Goal: Task Accomplishment & Management: Use online tool/utility

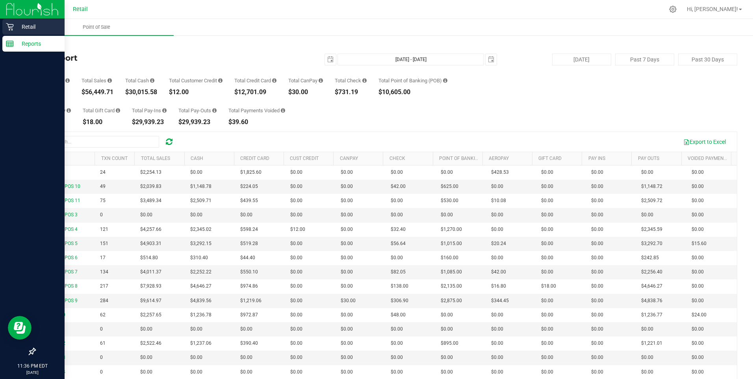
click at [14, 26] on p "Retail" at bounding box center [37, 26] width 47 height 9
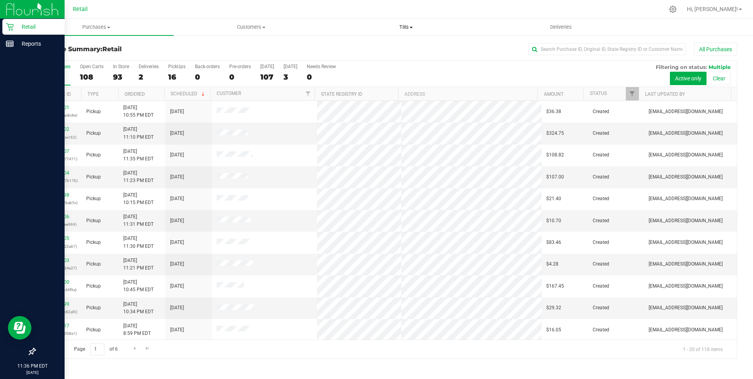
click at [401, 26] on span "Tills" at bounding box center [406, 27] width 154 height 7
click at [375, 47] on span "Manage tills" at bounding box center [355, 47] width 53 height 7
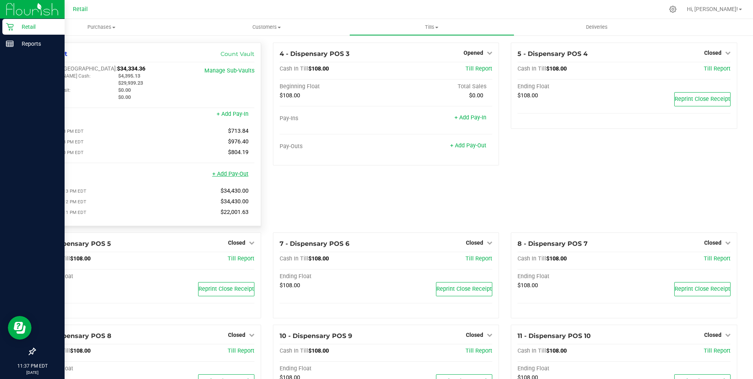
click at [232, 176] on link "+ Add Pay-Out" at bounding box center [230, 173] width 36 height 7
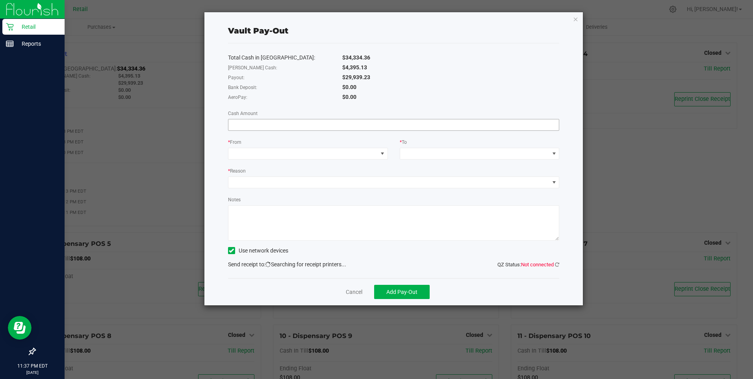
click at [248, 125] on input at bounding box center [393, 124] width 331 height 11
type input "$29,939.23"
click at [256, 153] on span at bounding box center [302, 153] width 149 height 11
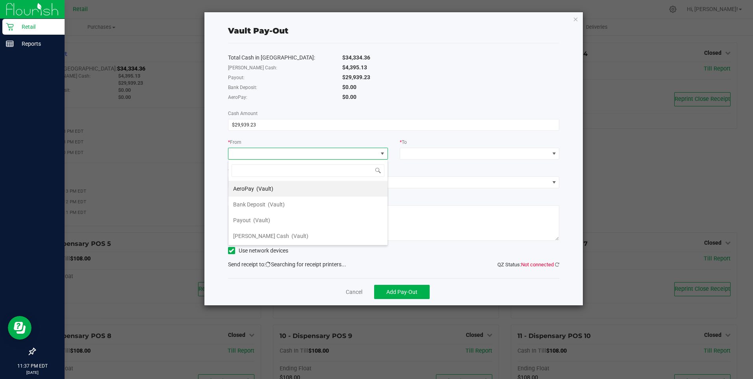
scroll to position [12, 160]
click at [257, 218] on span "(Vault)" at bounding box center [261, 220] width 17 height 6
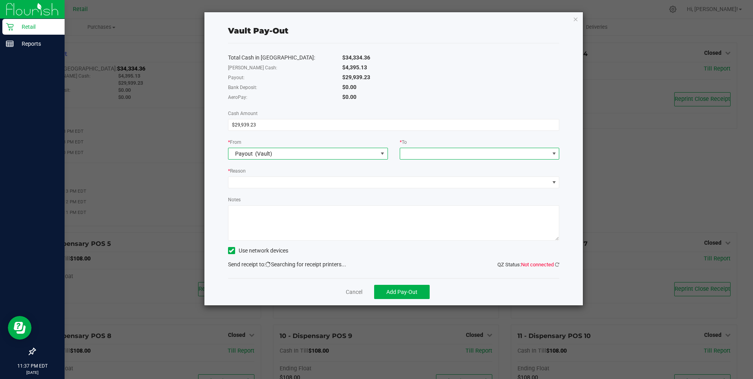
click at [555, 152] on span at bounding box center [554, 153] width 6 height 6
click at [463, 250] on span "(Vault)" at bounding box center [471, 251] width 17 height 6
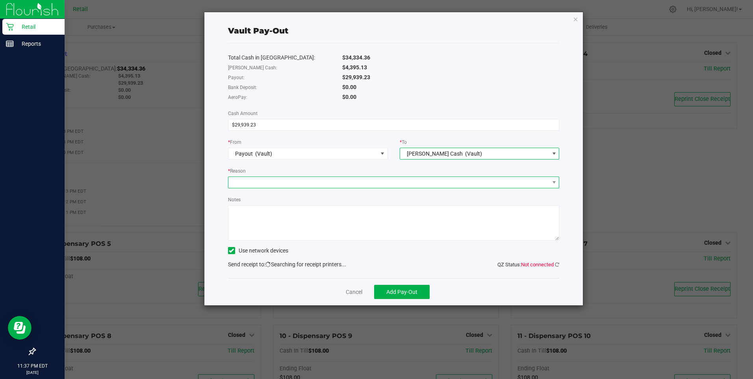
click at [242, 182] on span at bounding box center [388, 182] width 321 height 11
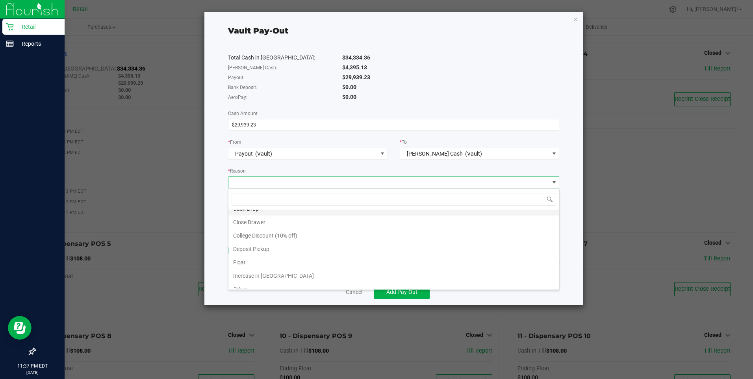
scroll to position [15, 0]
click at [253, 281] on li "Other" at bounding box center [393, 281] width 331 height 13
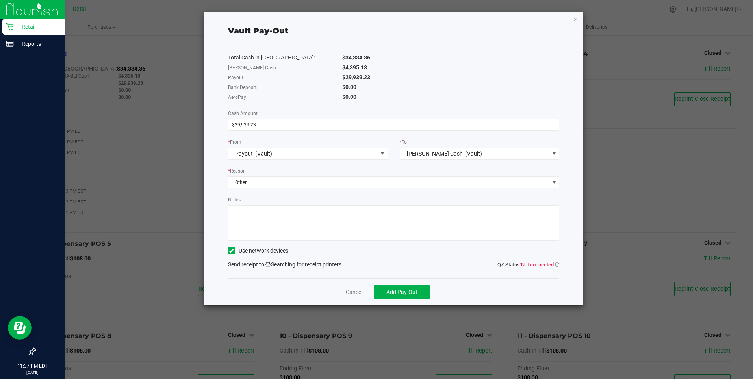
click at [244, 213] on textarea "Notes" at bounding box center [393, 222] width 331 height 35
type textarea "JG"
click at [232, 250] on icon at bounding box center [231, 250] width 5 height 0
click at [0, 0] on input "Use network devices" at bounding box center [0, 0] width 0 height 0
click at [401, 294] on span "Add Pay-Out" at bounding box center [401, 291] width 31 height 6
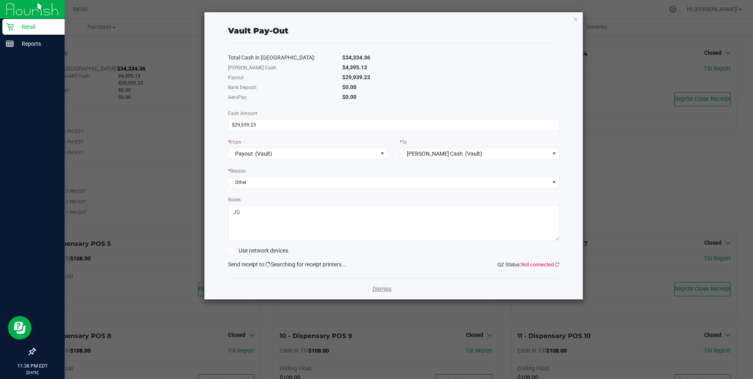
click at [380, 288] on link "Dismiss" at bounding box center [381, 289] width 19 height 8
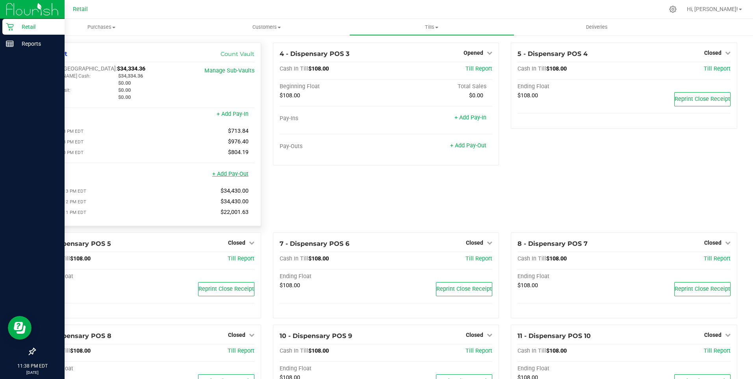
click at [233, 177] on link "+ Add Pay-Out" at bounding box center [230, 173] width 36 height 7
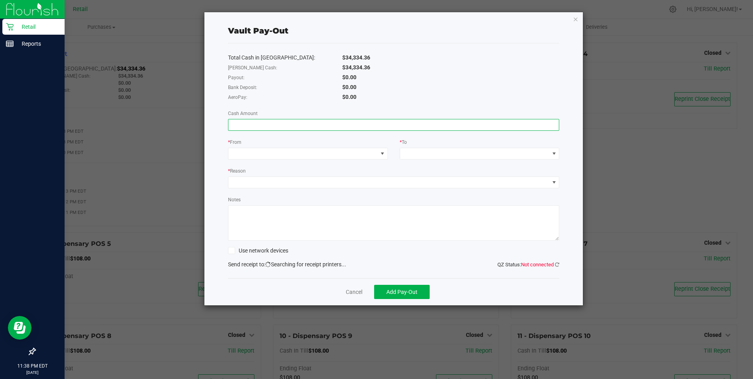
click at [269, 128] on input at bounding box center [393, 124] width 331 height 11
type input "$20,870.00"
click at [270, 154] on span at bounding box center [302, 153] width 149 height 11
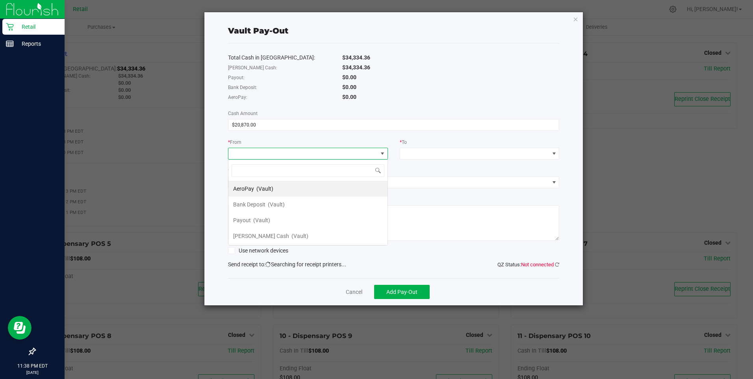
scroll to position [12, 160]
click at [385, 153] on span at bounding box center [382, 153] width 10 height 11
click at [383, 152] on span at bounding box center [382, 153] width 6 height 6
click at [253, 235] on span "[PERSON_NAME] Cash" at bounding box center [261, 236] width 56 height 6
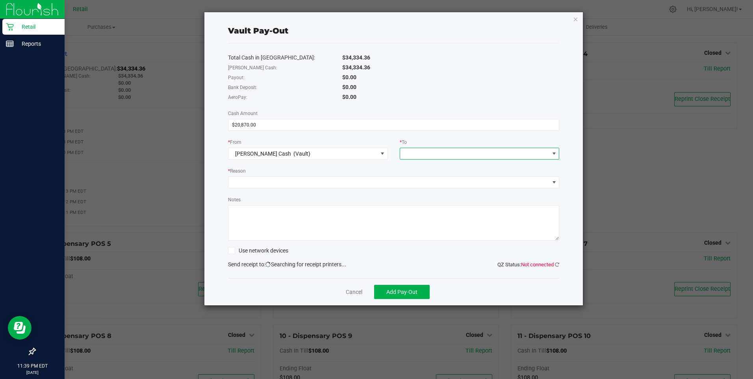
click at [554, 150] on span at bounding box center [554, 153] width 6 height 6
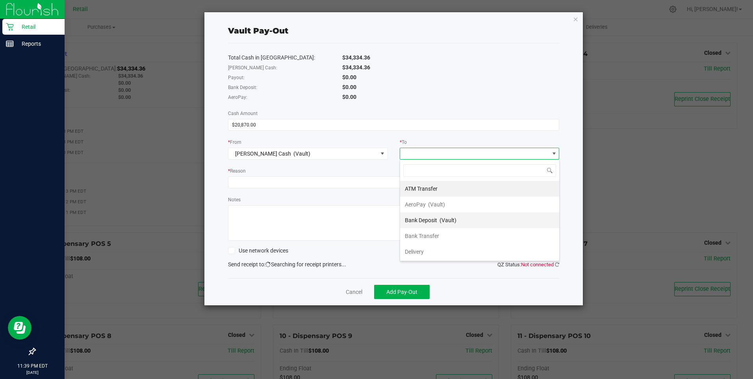
click at [429, 218] on span "Bank Deposit" at bounding box center [421, 220] width 32 height 6
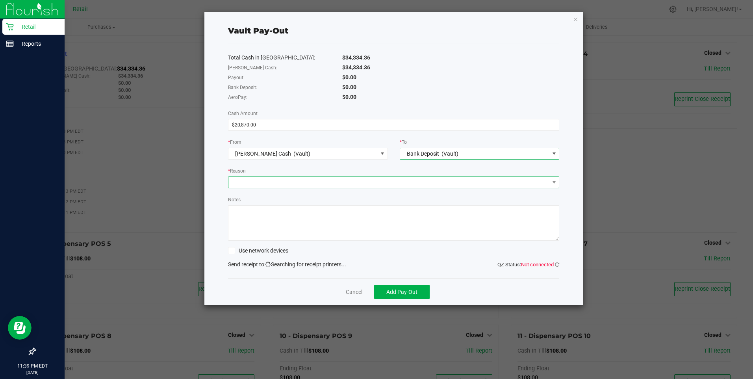
click at [285, 179] on span at bounding box center [388, 182] width 321 height 11
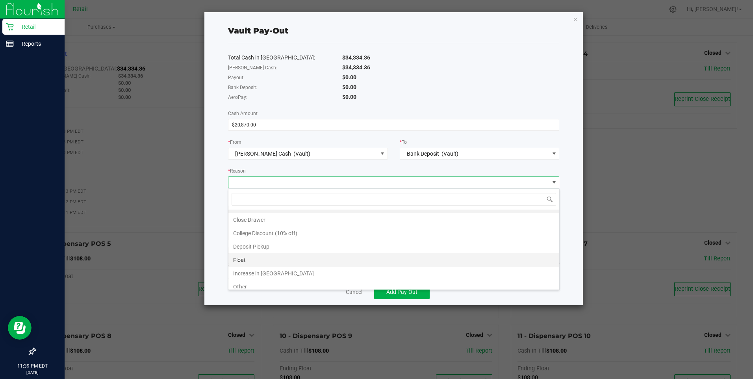
scroll to position [15, 0]
click at [275, 280] on li "Other" at bounding box center [393, 281] width 331 height 13
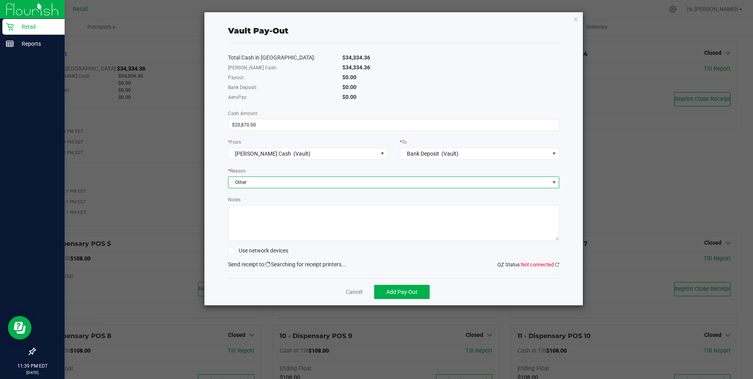
click at [265, 218] on textarea "Notes" at bounding box center [393, 222] width 331 height 35
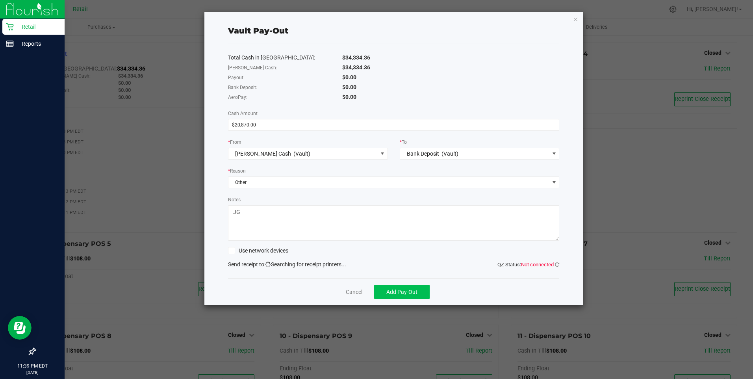
type textarea "JG"
click at [401, 290] on span "Add Pay-Out" at bounding box center [401, 291] width 31 height 6
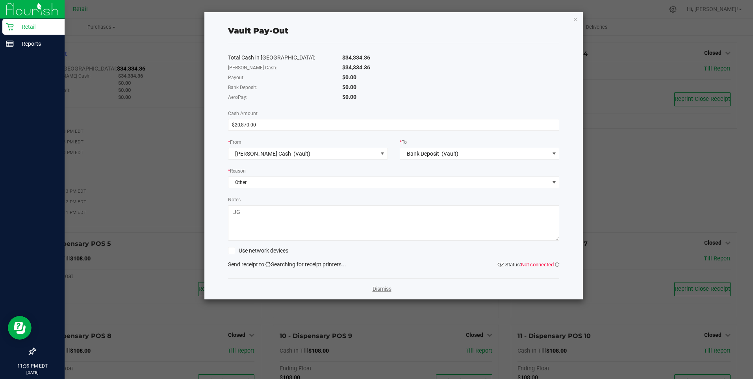
click at [383, 287] on link "Dismiss" at bounding box center [381, 289] width 19 height 8
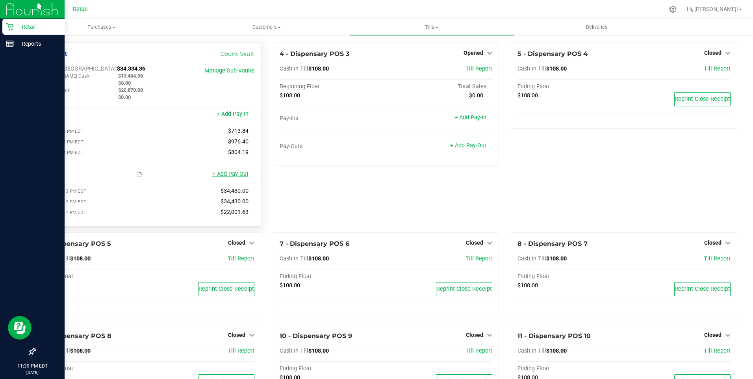
click at [239, 177] on link "+ Add Pay-Out" at bounding box center [230, 173] width 36 height 7
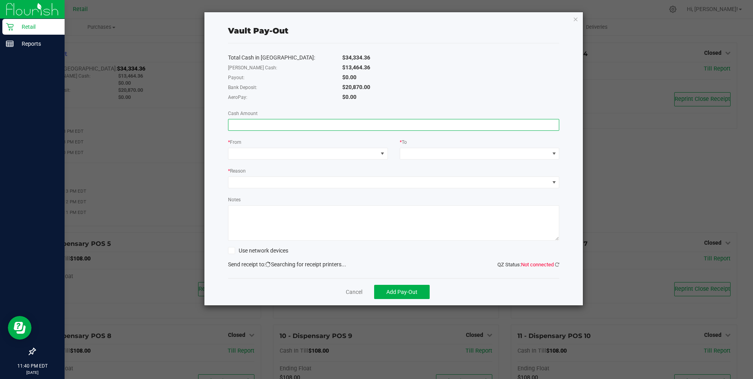
click at [240, 123] on input at bounding box center [393, 124] width 331 height 11
type input "$20,870.00"
click at [382, 151] on span at bounding box center [382, 153] width 6 height 6
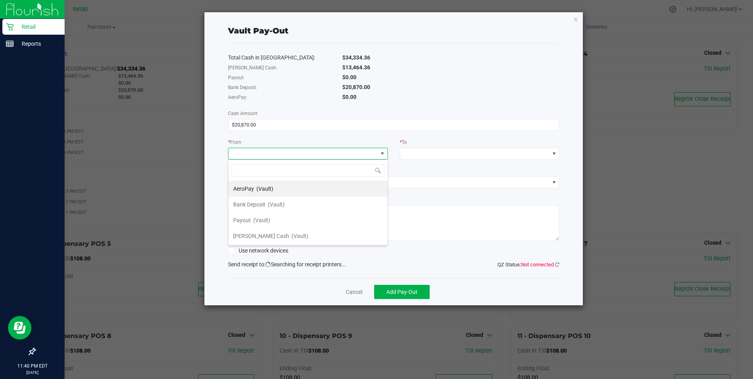
scroll to position [12, 160]
click at [385, 153] on span at bounding box center [382, 153] width 6 height 6
click at [381, 152] on span at bounding box center [382, 153] width 6 height 6
click at [272, 202] on span "(Vault)" at bounding box center [276, 204] width 17 height 6
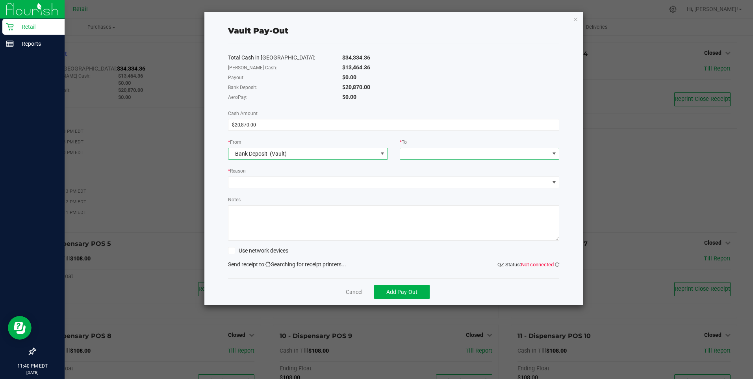
click at [554, 153] on span at bounding box center [554, 153] width 6 height 6
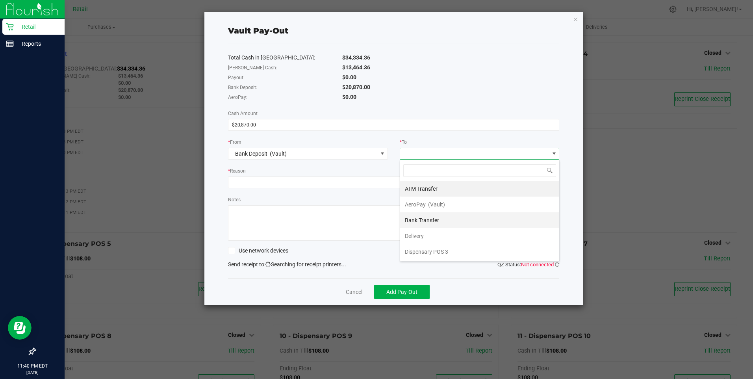
click at [430, 221] on span "Bank Transfer" at bounding box center [422, 220] width 34 height 6
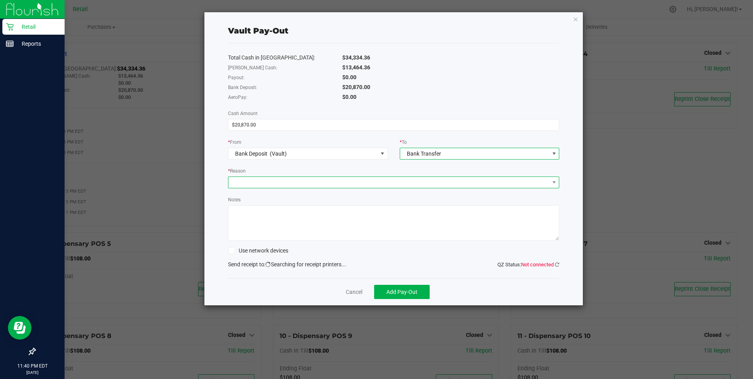
click at [285, 185] on span at bounding box center [388, 182] width 321 height 11
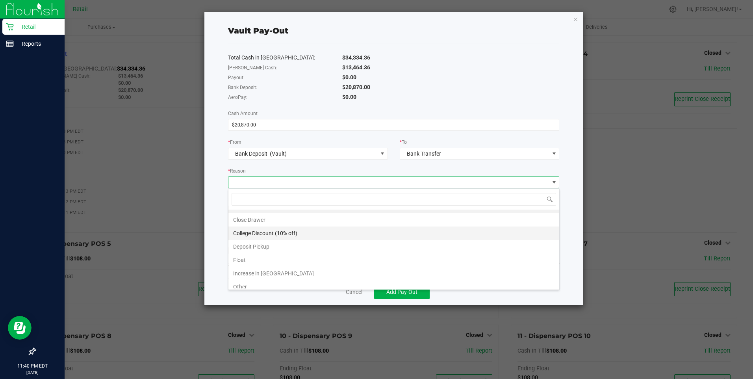
scroll to position [15, 0]
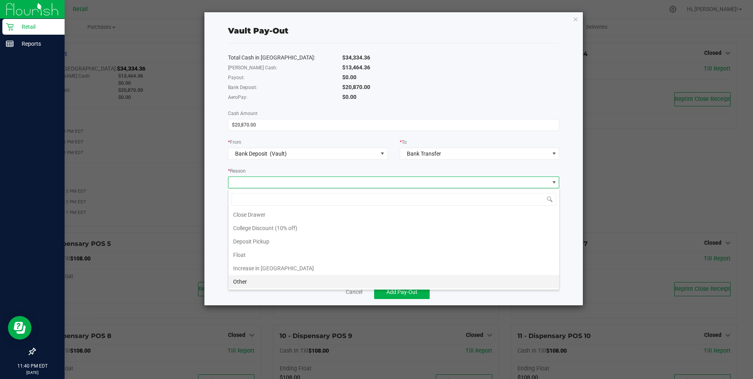
click at [261, 283] on li "Other" at bounding box center [393, 281] width 331 height 13
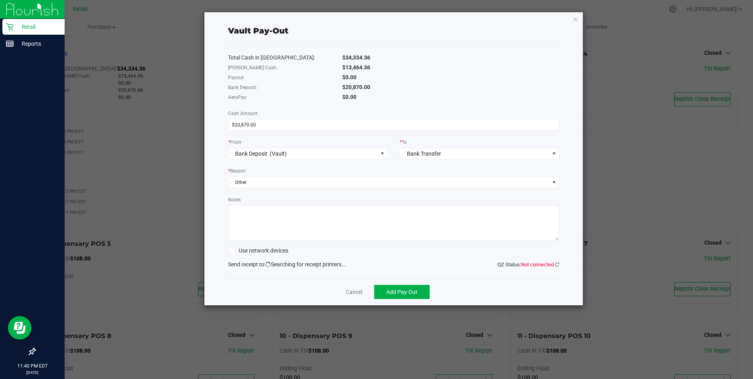
click at [251, 208] on textarea "Notes" at bounding box center [393, 222] width 331 height 35
type textarea "JG"
click at [406, 290] on span "Add Pay-Out" at bounding box center [401, 291] width 31 height 6
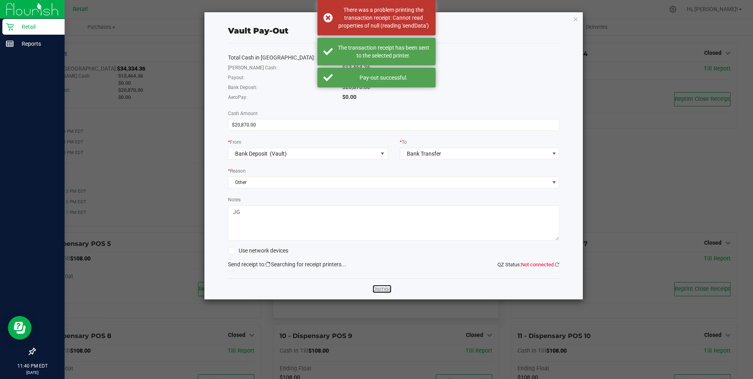
click at [385, 288] on link "Dismiss" at bounding box center [381, 289] width 19 height 8
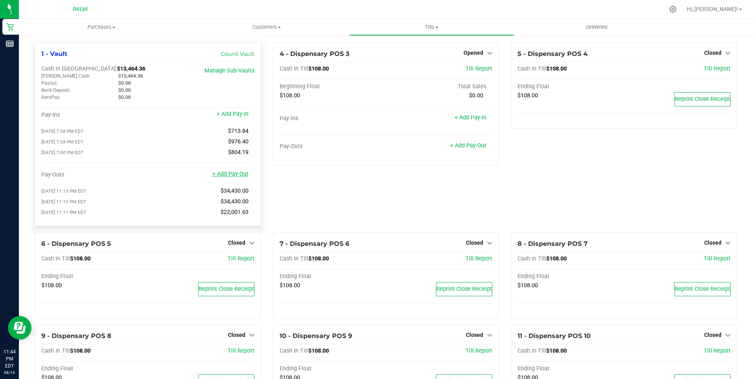
click at [233, 176] on link "+ Add Pay-Out" at bounding box center [230, 173] width 36 height 7
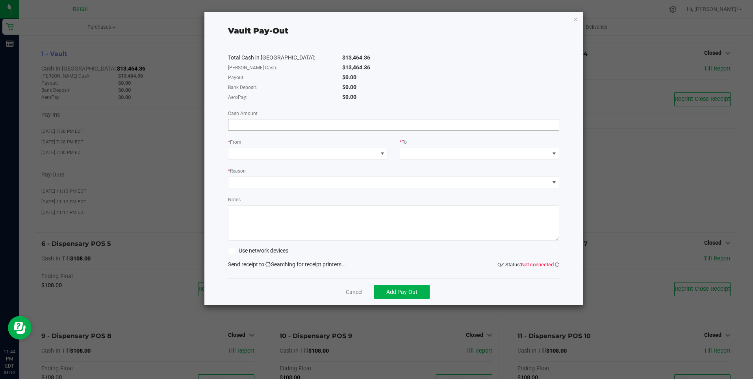
click at [252, 123] on input at bounding box center [393, 124] width 331 height 11
click at [253, 128] on input at bounding box center [393, 124] width 331 height 11
type input "$8,180.00"
click at [259, 152] on span at bounding box center [302, 153] width 149 height 11
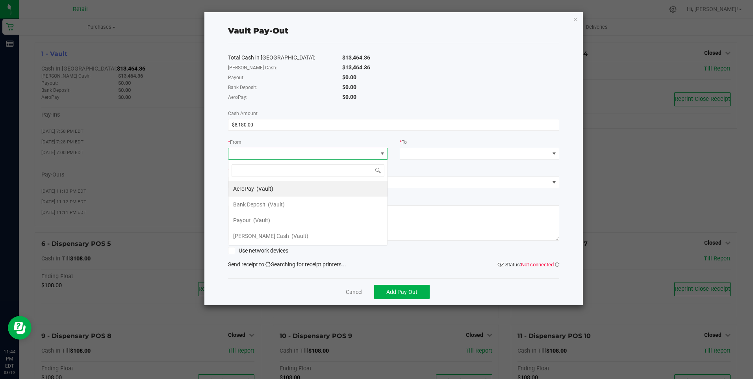
scroll to position [12, 160]
click at [384, 154] on span at bounding box center [382, 153] width 6 height 6
click at [383, 153] on span at bounding box center [382, 153] width 6 height 6
click at [291, 237] on span "(Vault)" at bounding box center [299, 236] width 17 height 6
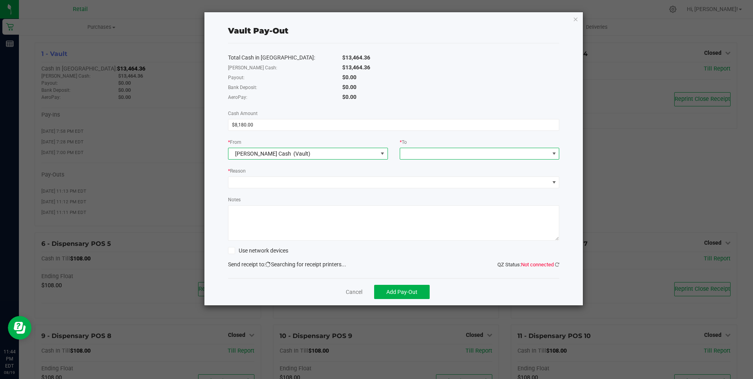
click at [553, 153] on span at bounding box center [554, 153] width 6 height 6
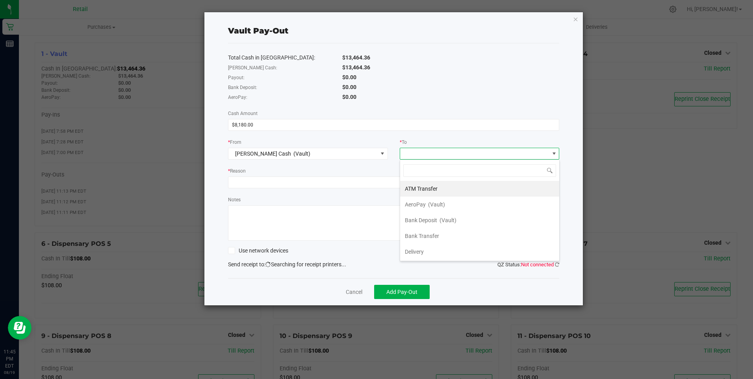
click at [553, 152] on span at bounding box center [554, 153] width 6 height 6
click at [553, 151] on span at bounding box center [554, 153] width 6 height 6
click at [444, 218] on span "(Vault)" at bounding box center [447, 220] width 17 height 6
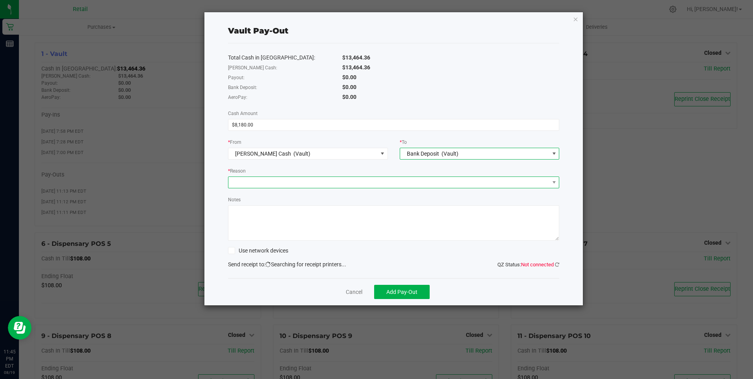
click at [242, 180] on span at bounding box center [388, 182] width 321 height 11
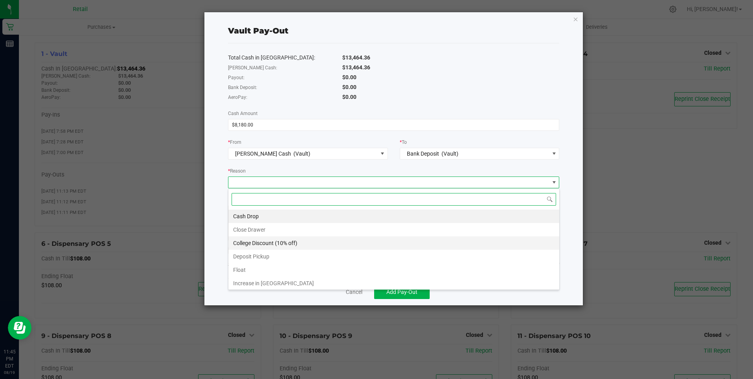
scroll to position [15, 0]
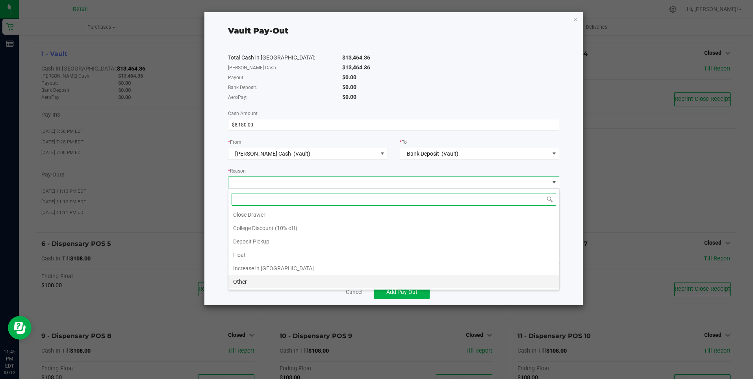
click at [277, 283] on li "Other" at bounding box center [393, 281] width 331 height 13
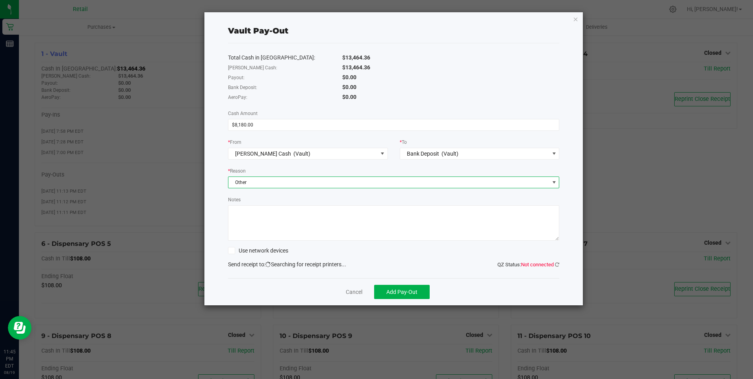
click at [248, 216] on textarea "Notes" at bounding box center [393, 222] width 331 height 35
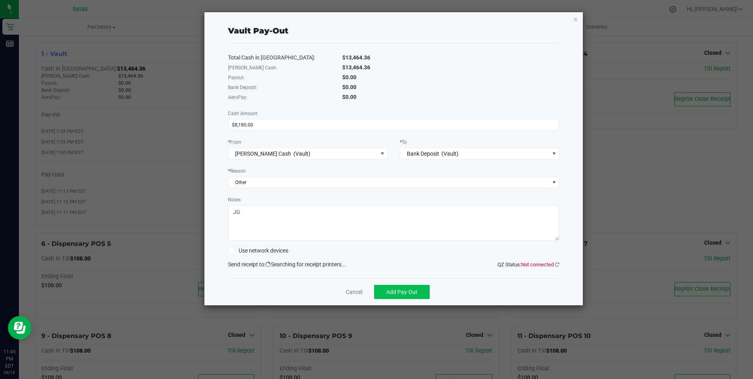
type textarea "JG"
click at [398, 291] on span "Add Pay-Out" at bounding box center [401, 291] width 31 height 6
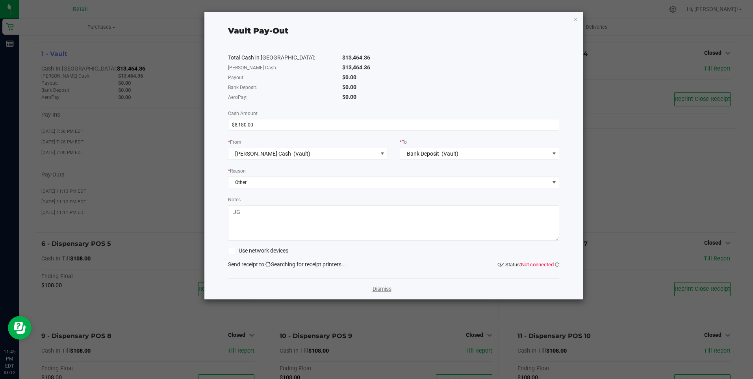
click at [382, 287] on link "Dismiss" at bounding box center [381, 289] width 19 height 8
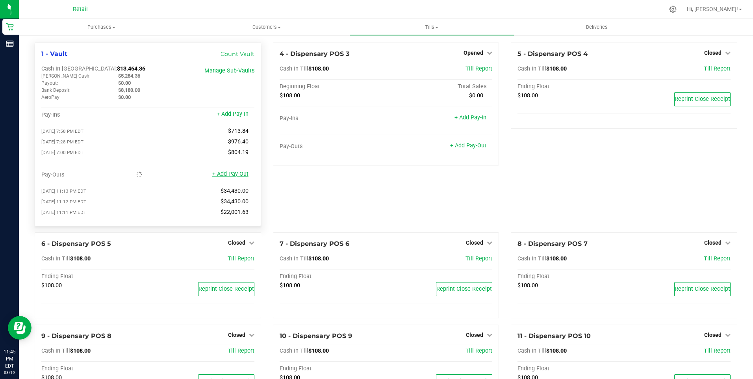
click at [236, 177] on link "+ Add Pay-Out" at bounding box center [230, 173] width 36 height 7
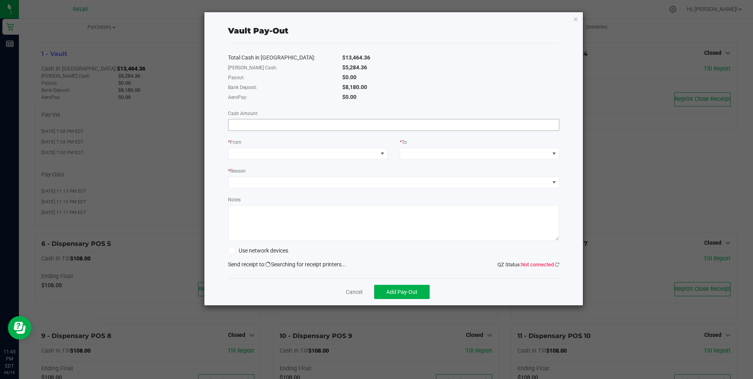
click at [234, 124] on input at bounding box center [393, 124] width 331 height 11
type input "$8,180.00"
click at [384, 153] on span at bounding box center [382, 153] width 6 height 6
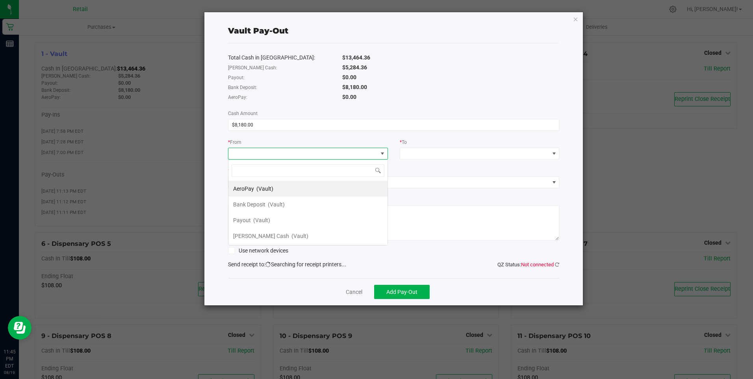
scroll to position [12, 160]
click at [262, 201] on span "Bank Deposit" at bounding box center [249, 204] width 32 height 6
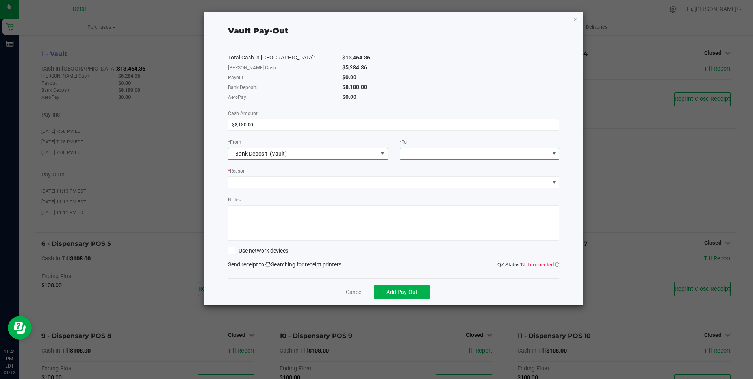
click at [553, 153] on span at bounding box center [554, 153] width 6 height 6
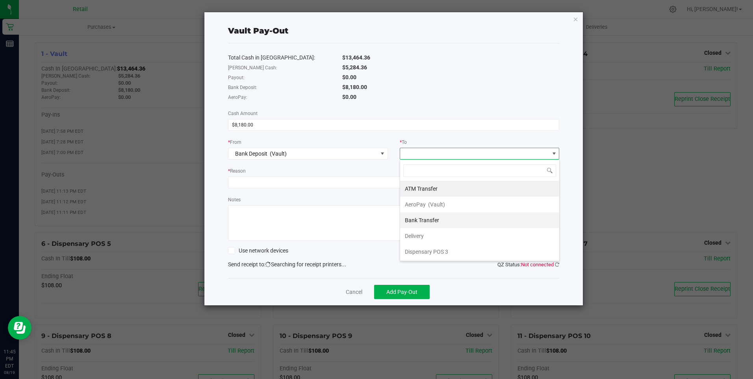
click at [427, 222] on span "Bank Transfer" at bounding box center [422, 220] width 34 height 6
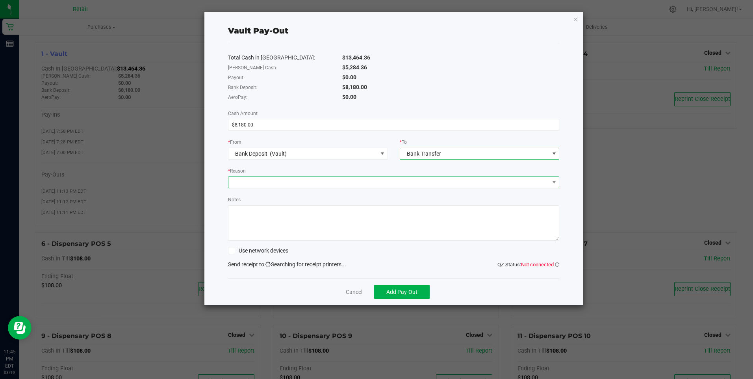
click at [262, 181] on span at bounding box center [388, 182] width 321 height 11
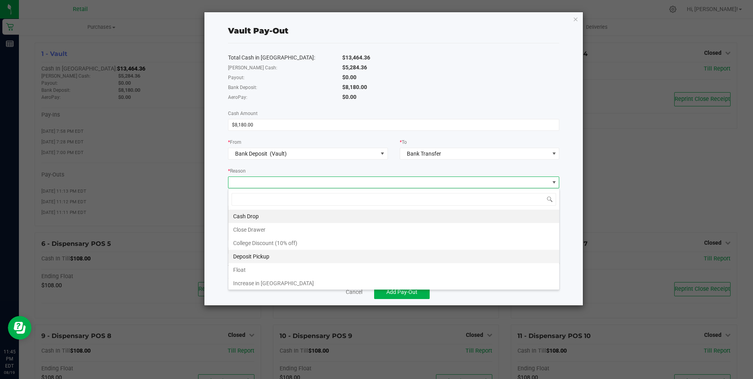
scroll to position [15, 0]
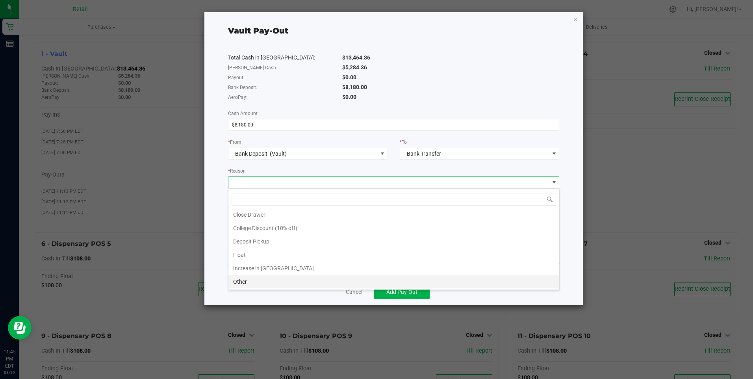
click at [264, 280] on li "Other" at bounding box center [393, 281] width 331 height 13
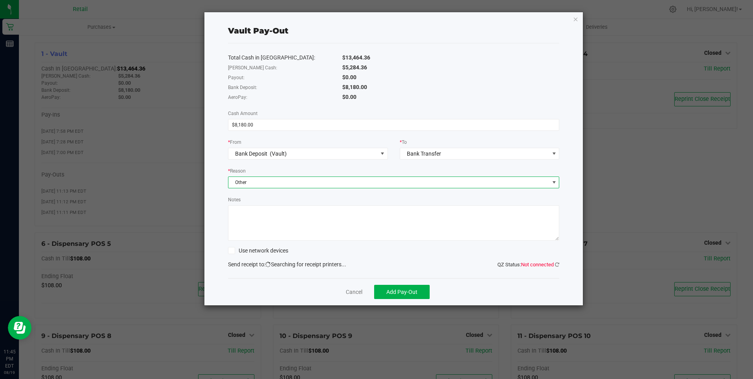
click at [244, 218] on textarea "Notes" at bounding box center [393, 222] width 331 height 35
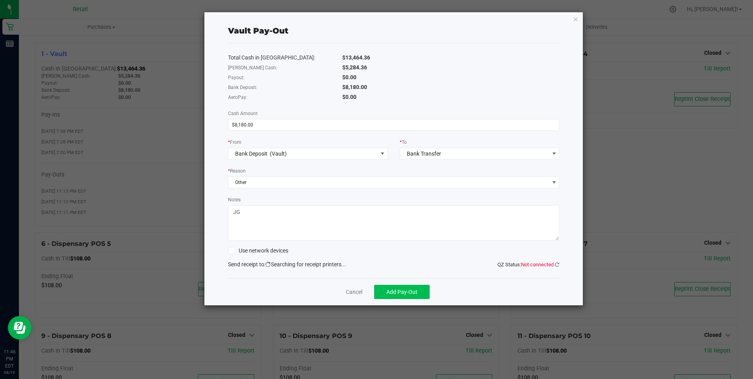
type textarea "JG"
click at [405, 291] on span "Add Pay-Out" at bounding box center [401, 291] width 31 height 6
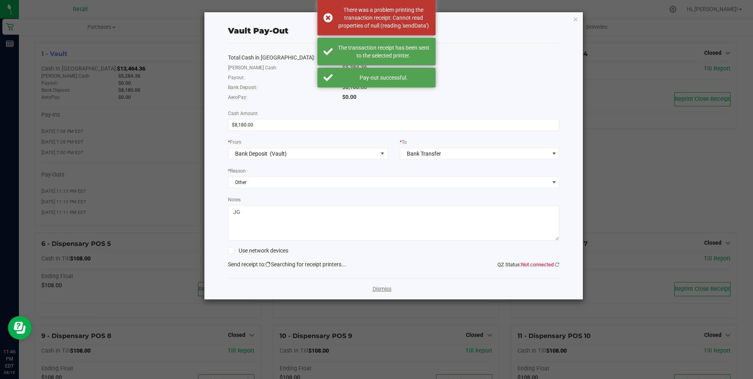
click at [384, 289] on link "Dismiss" at bounding box center [381, 289] width 19 height 8
